Goal: Navigation & Orientation: Understand site structure

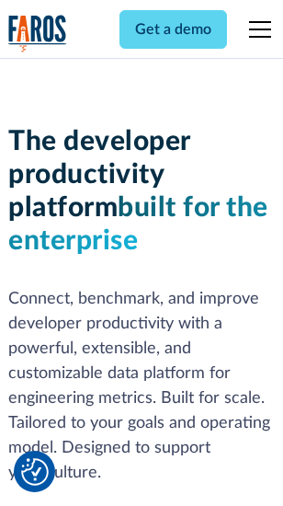
scroll to position [277, 0]
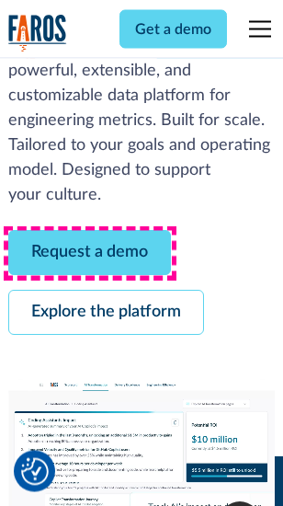
click at [90, 254] on link "Request a demo" at bounding box center [89, 253] width 163 height 45
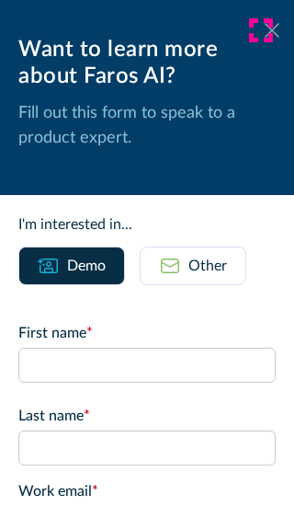
click at [265, 30] on icon at bounding box center [272, 30] width 15 height 14
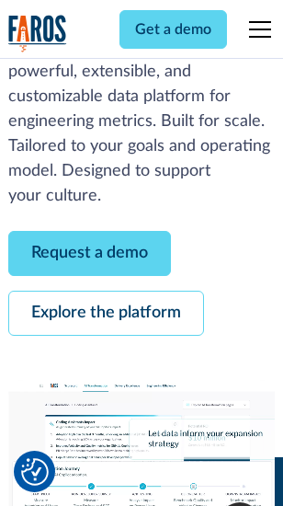
scroll to position [337, 0]
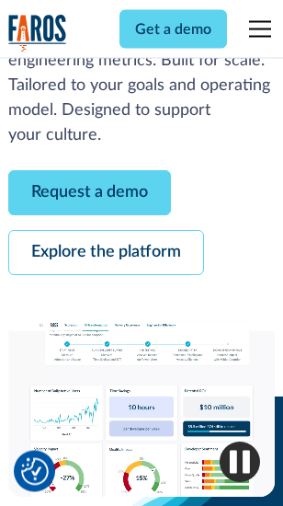
click at [106, 254] on link "Explore the platform" at bounding box center [106, 253] width 196 height 45
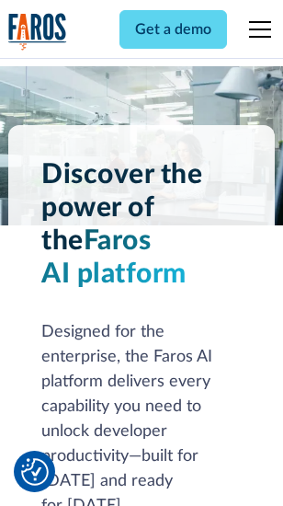
scroll to position [14014, 0]
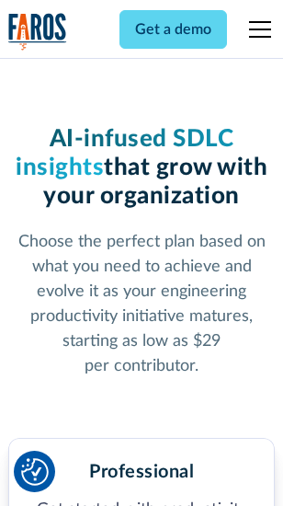
scroll to position [2893, 0]
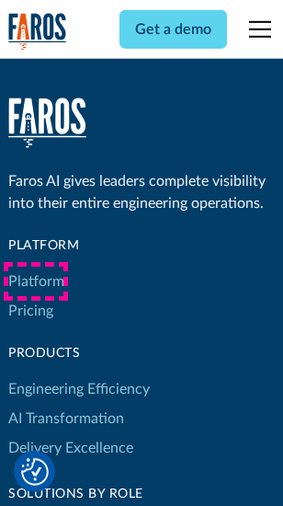
click at [36, 281] on link "Platform" at bounding box center [36, 281] width 56 height 29
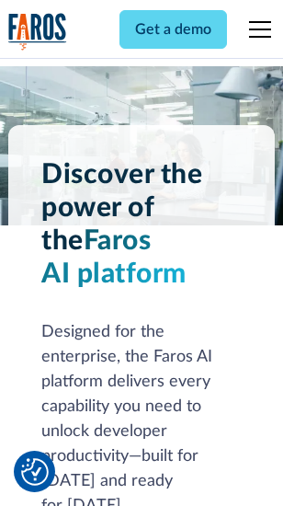
scroll to position [14604, 0]
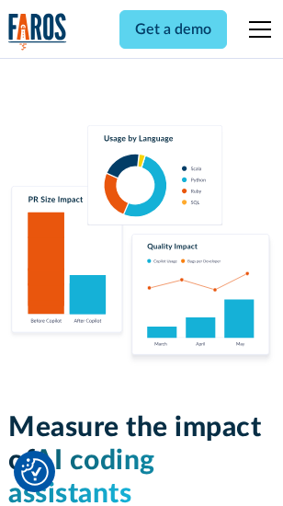
scroll to position [11487, 0]
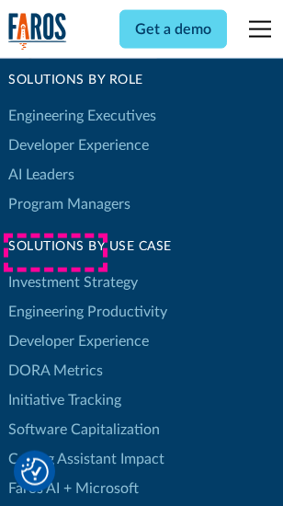
click at [55, 356] on link "DORA Metrics" at bounding box center [55, 370] width 95 height 29
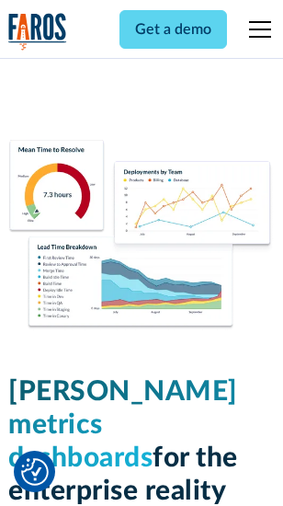
scroll to position [8148, 0]
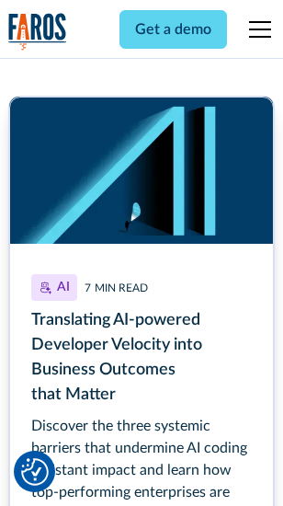
scroll to position [8243, 0]
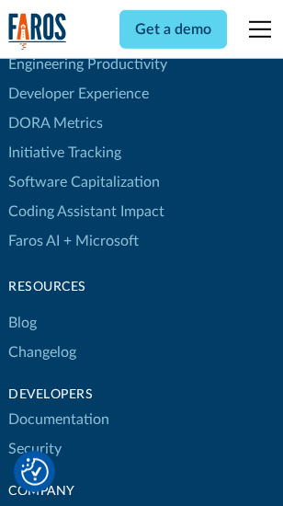
click at [42, 337] on link "Changelog" at bounding box center [42, 351] width 68 height 29
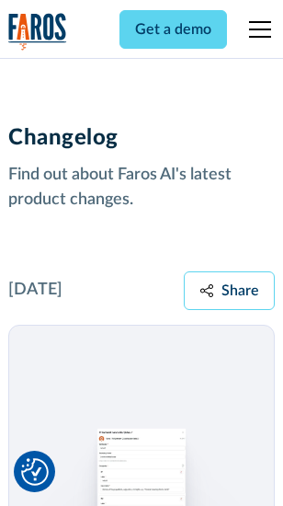
scroll to position [22555, 0]
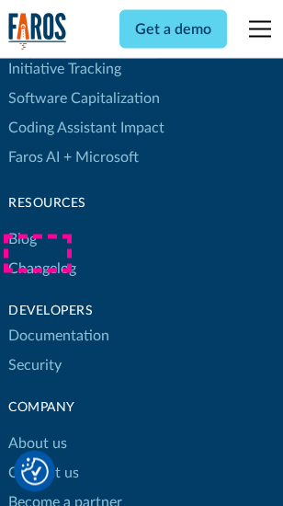
click at [37, 429] on link "About us" at bounding box center [37, 443] width 59 height 29
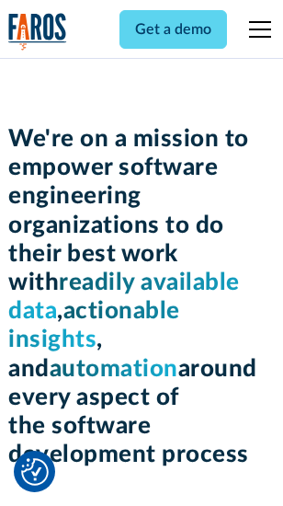
scroll to position [6366, 0]
